Goal: Contribute content

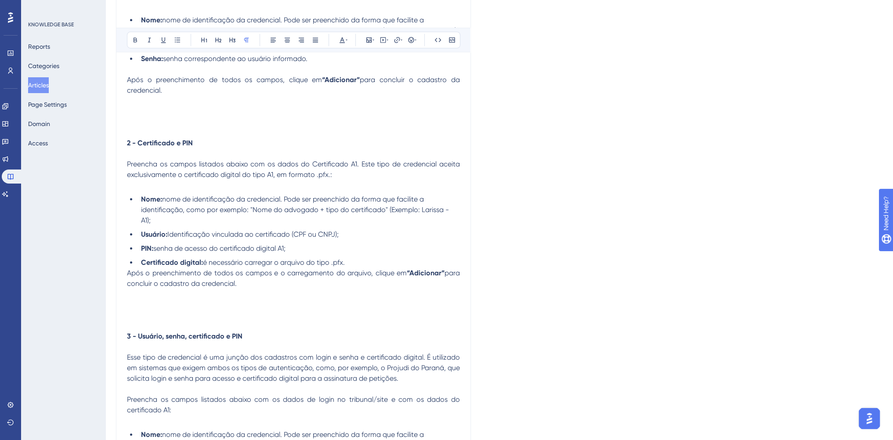
scroll to position [0, 7]
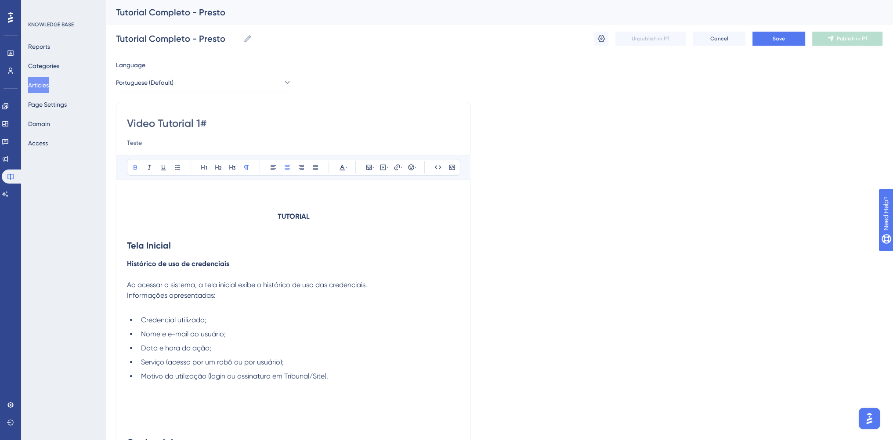
click at [224, 213] on p "TUTORIAL" at bounding box center [293, 216] width 333 height 11
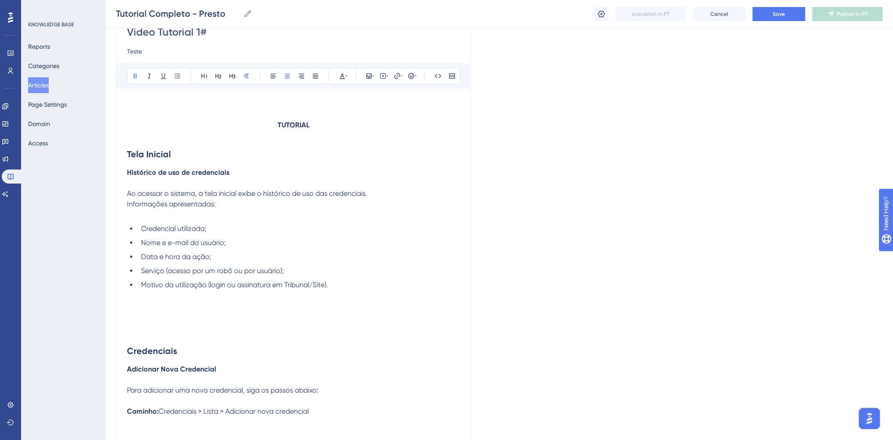
click at [181, 304] on p at bounding box center [293, 306] width 333 height 11
click at [382, 75] on icon at bounding box center [382, 76] width 1 height 2
click at [367, 128] on textarea at bounding box center [382, 131] width 133 height 40
paste textarea "<iframe width="560" height="315" src="[URL][DOMAIN_NAME]" title="YouTube video …"
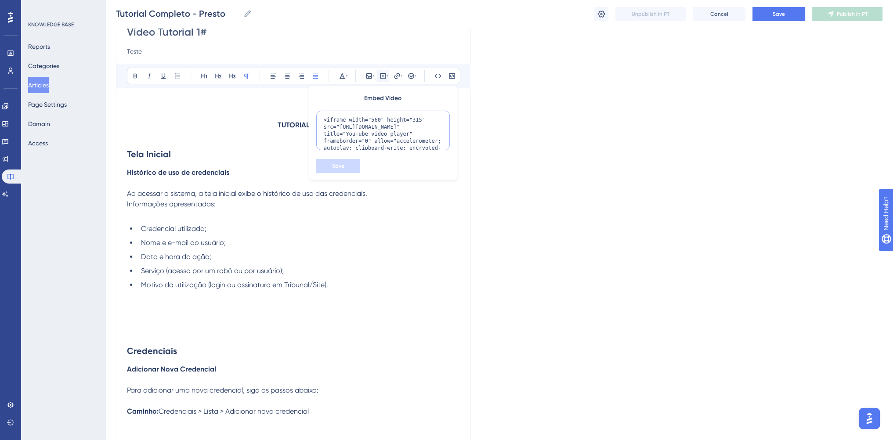
scroll to position [36, 0]
type textarea "<iframe width="560" height="315" src="[URL][DOMAIN_NAME]" title="YouTube video …"
click at [325, 167] on button "Save" at bounding box center [338, 166] width 44 height 14
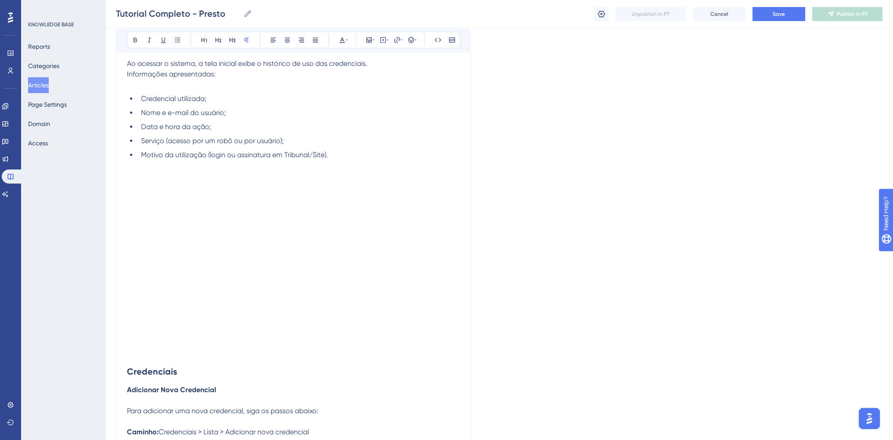
scroll to position [277, 7]
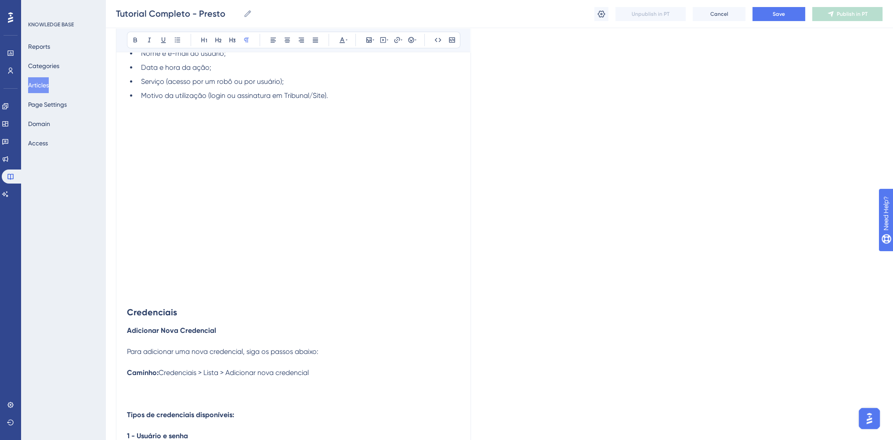
click at [396, 186] on div at bounding box center [293, 192] width 333 height 140
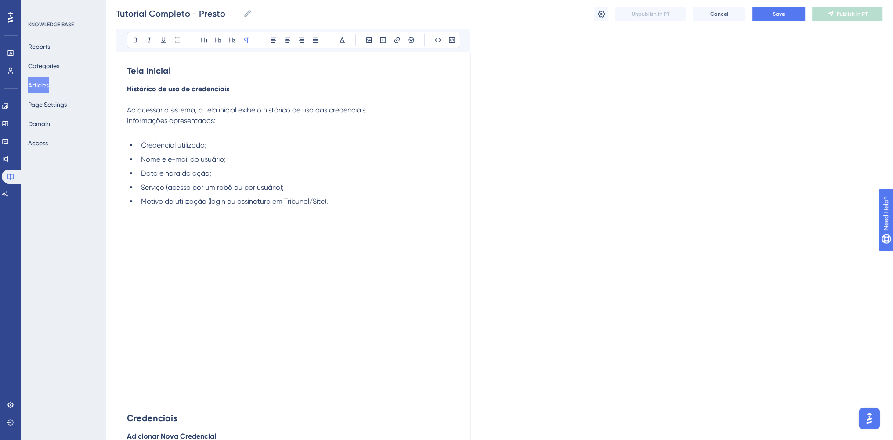
scroll to position [189, 7]
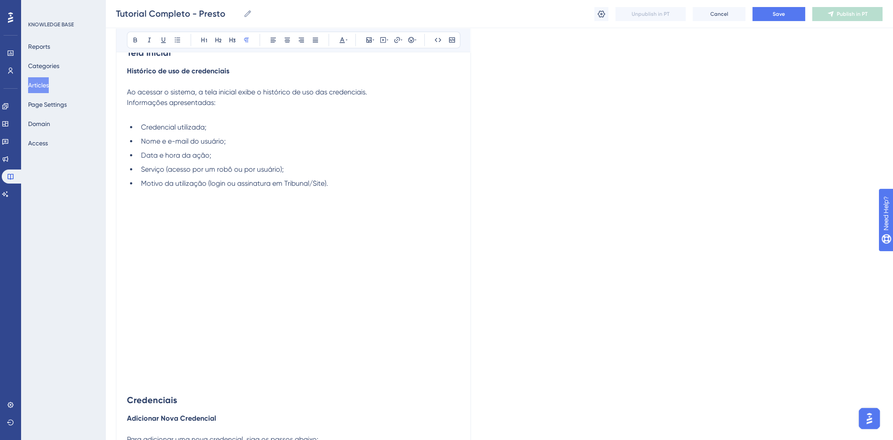
click at [385, 216] on div at bounding box center [293, 280] width 333 height 140
click at [372, 233] on div at bounding box center [293, 280] width 333 height 140
click at [757, 17] on button "Save" at bounding box center [778, 14] width 53 height 14
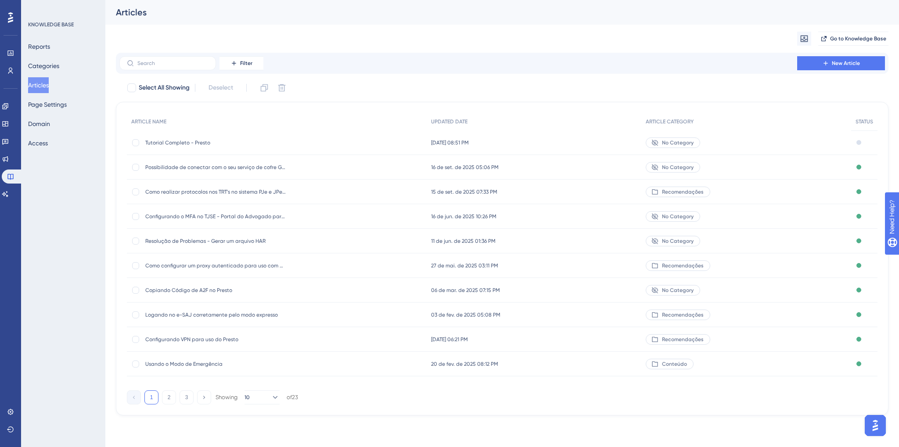
click at [309, 144] on div "Tutorial Completo - Presto Tutorial Completo - Presto" at bounding box center [277, 142] width 300 height 25
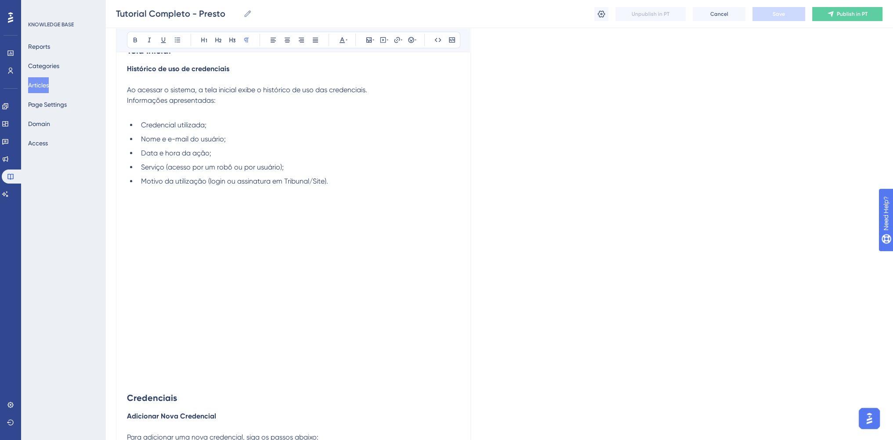
scroll to position [191, 0]
